Goal: Task Accomplishment & Management: Manage account settings

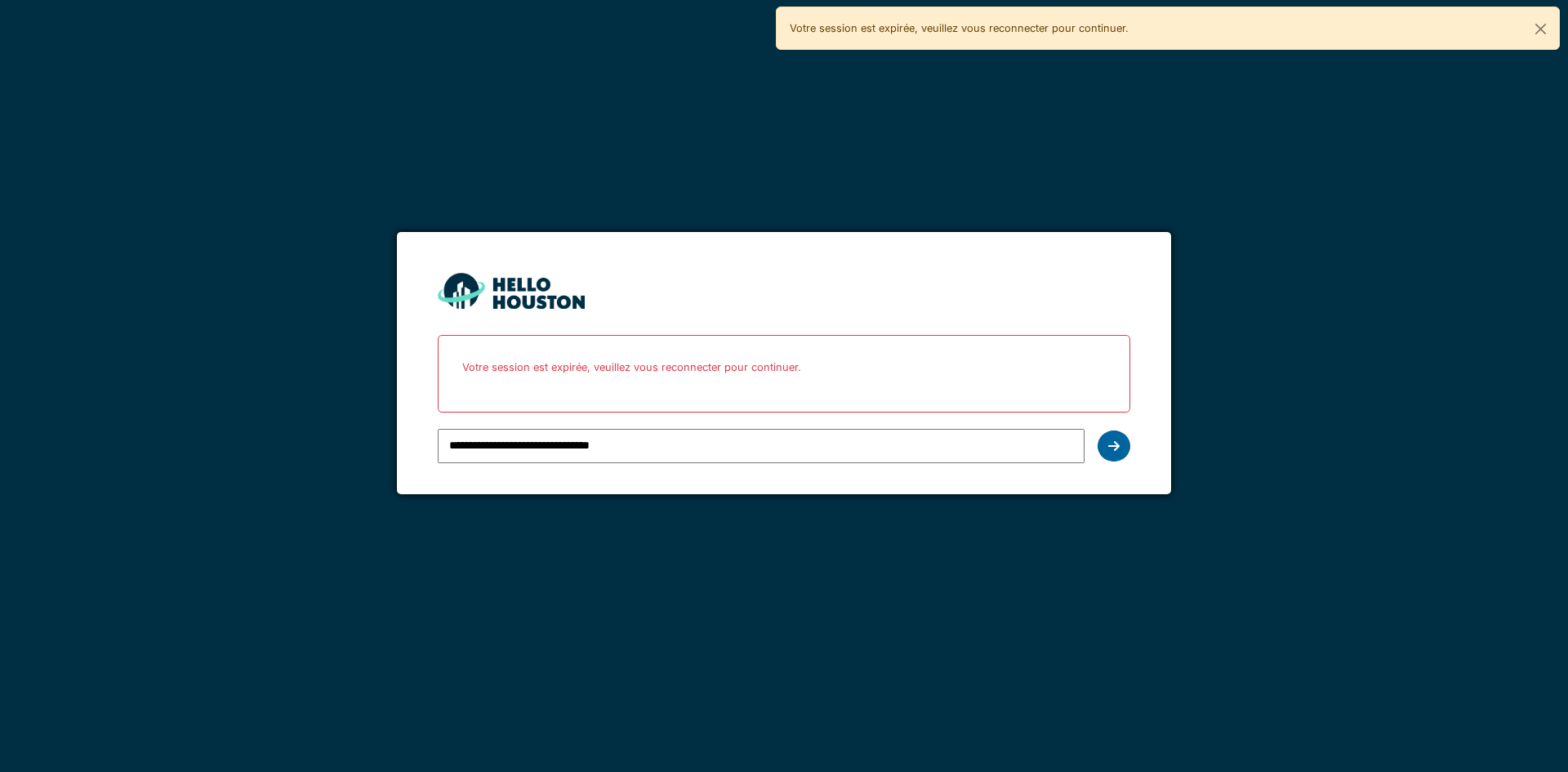
click at [1108, 449] on icon at bounding box center [1113, 445] width 11 height 13
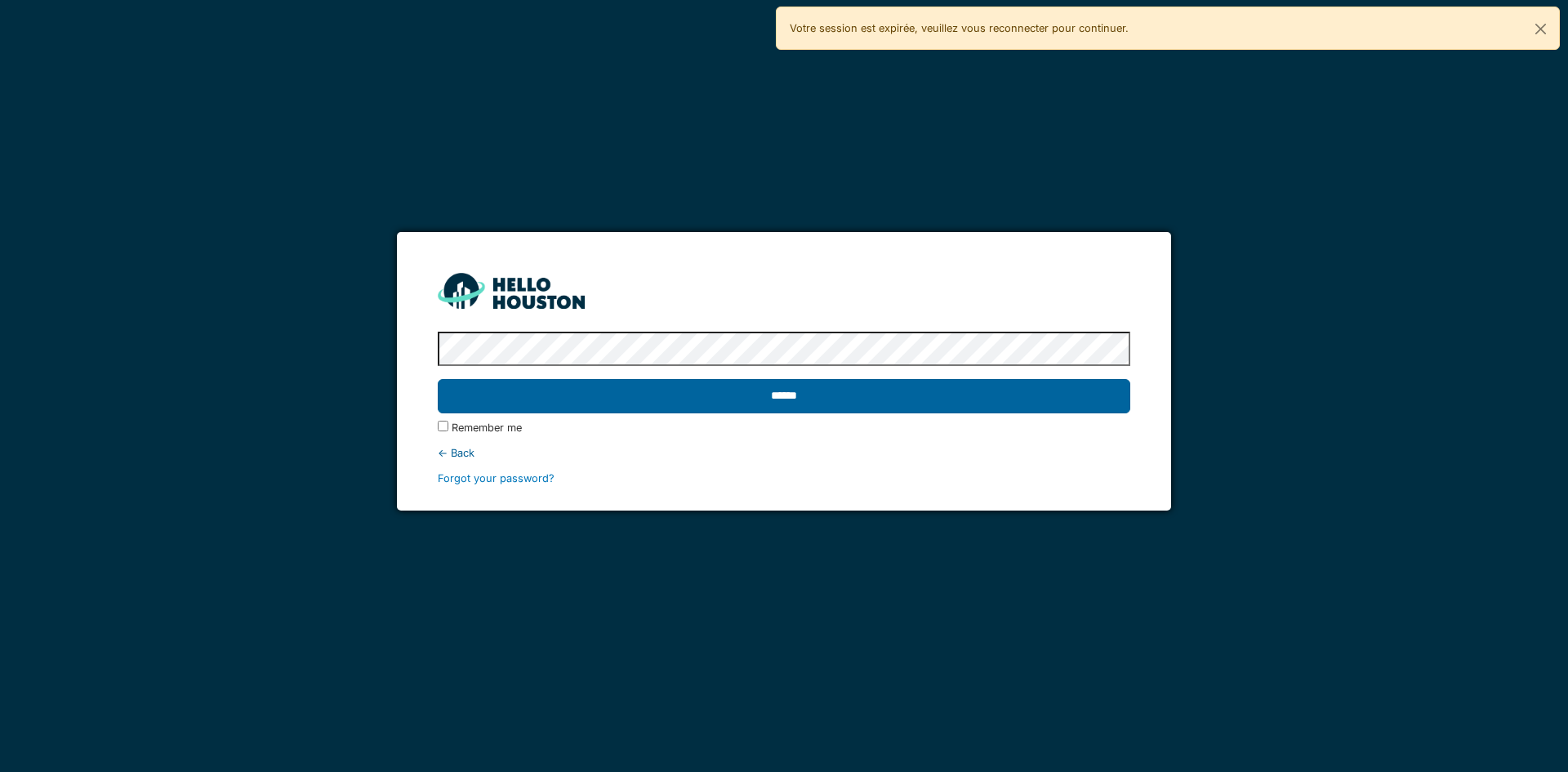
click at [731, 389] on input "******" at bounding box center [783, 396] width 692 height 34
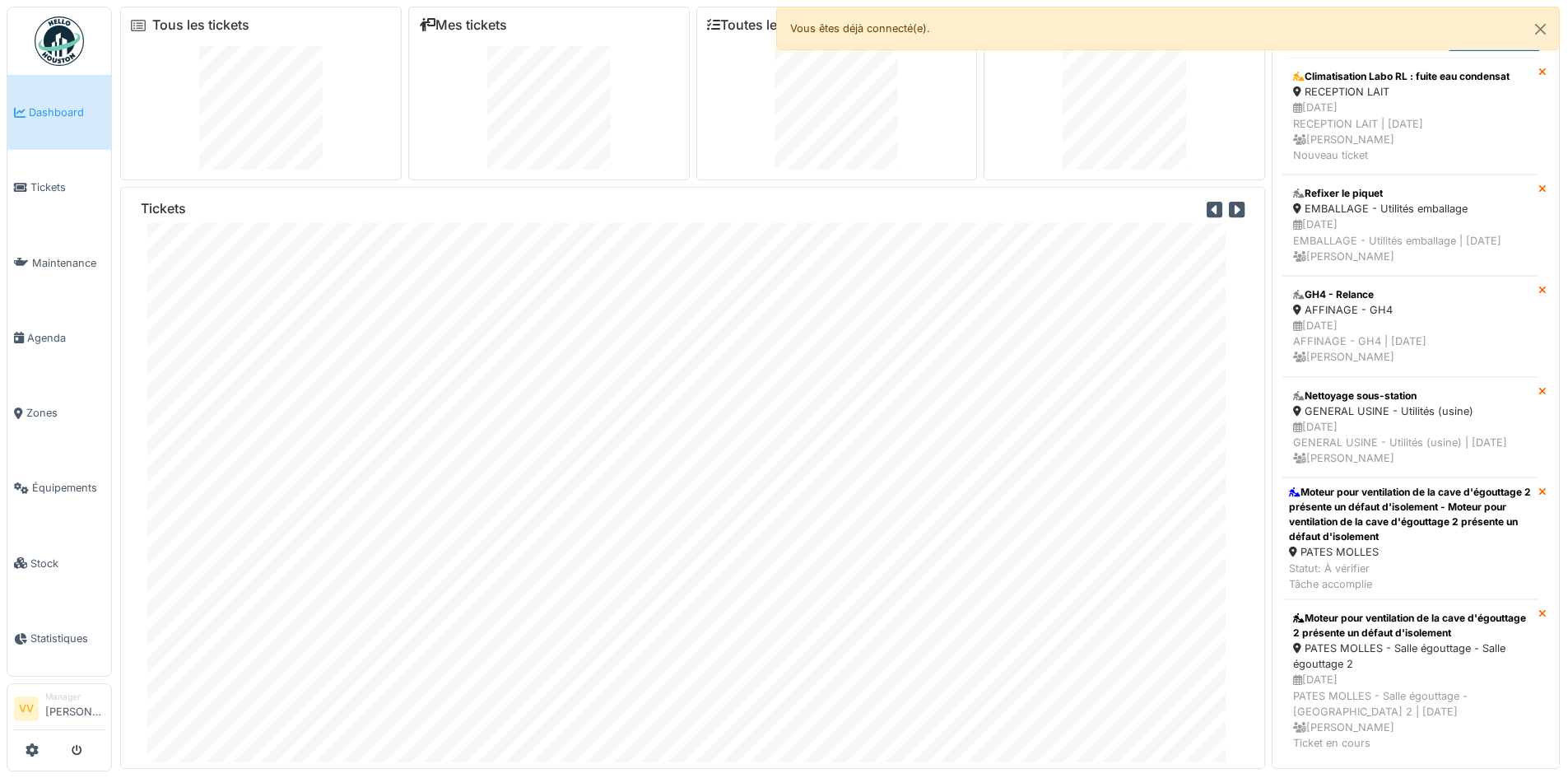
click at [40, 110] on span "Dashboard" at bounding box center [67, 112] width 76 height 16
